Goal: Task Accomplishment & Management: Manage account settings

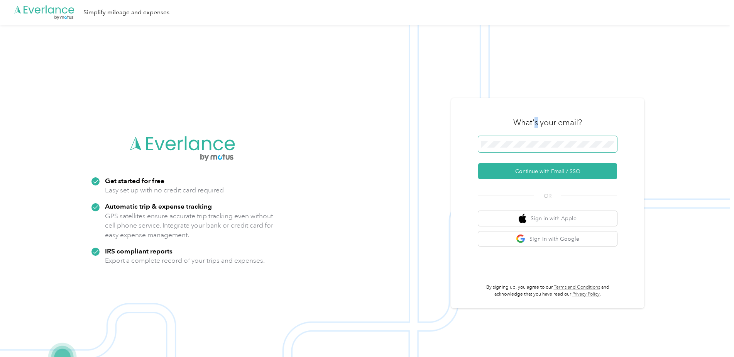
drag, startPoint x: 539, startPoint y: 126, endPoint x: 532, endPoint y: 139, distance: 14.8
click at [366, 139] on div "What's your email? Continue with Email / SSO OR Sign in with Apple Sign in with…" at bounding box center [547, 203] width 139 height 188
click at [366, 165] on button "Continue with Email / SSO" at bounding box center [547, 171] width 139 height 16
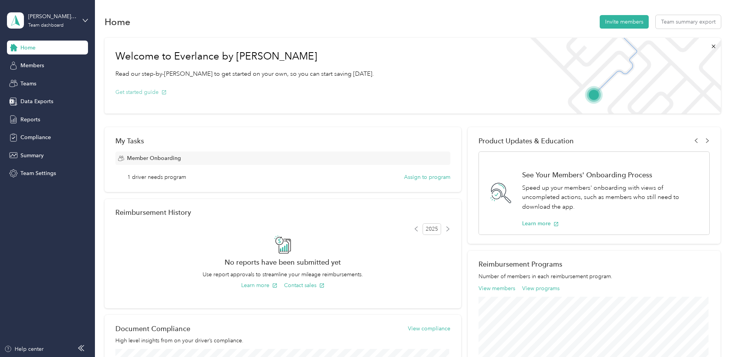
click at [130, 92] on button "Get started guide" at bounding box center [140, 92] width 51 height 8
